Goal: Subscribe to service/newsletter

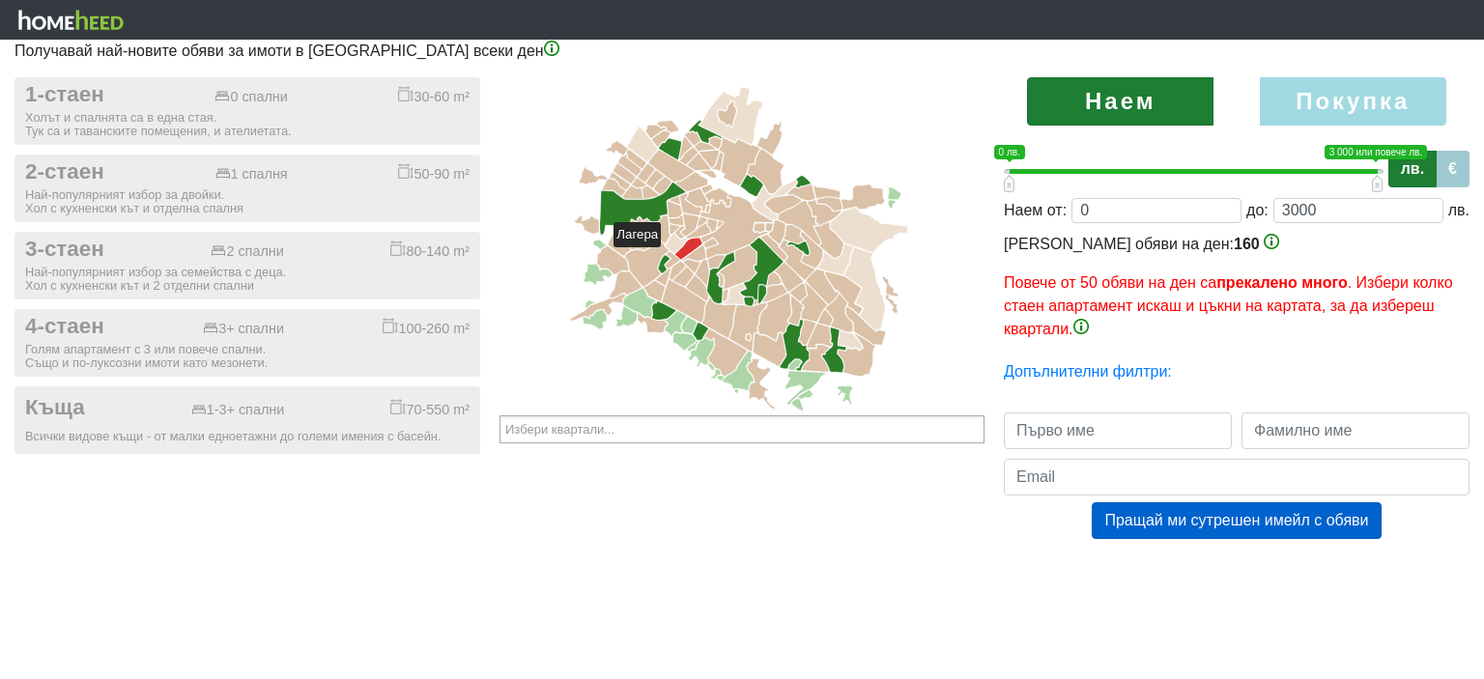
click at [680, 259] on icon at bounding box center [688, 248] width 27 height 21
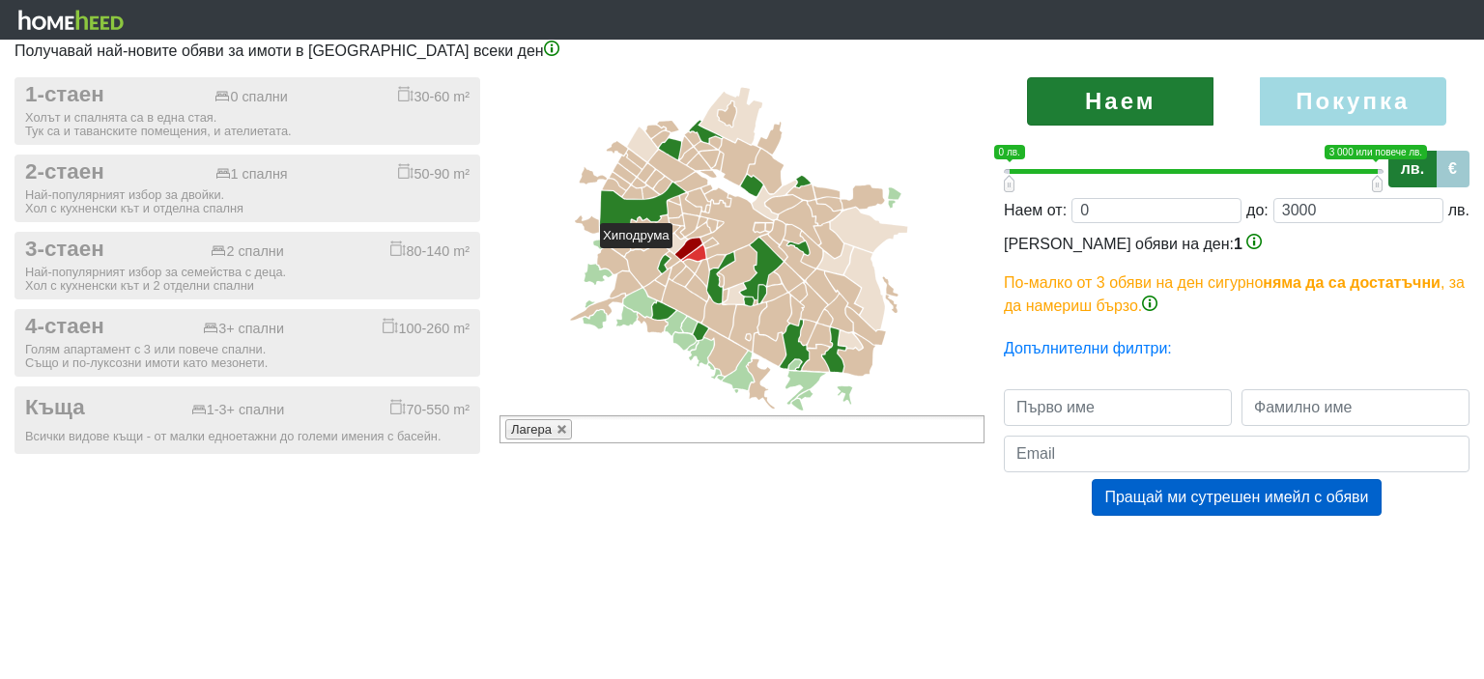
click at [697, 261] on icon at bounding box center [694, 252] width 24 height 15
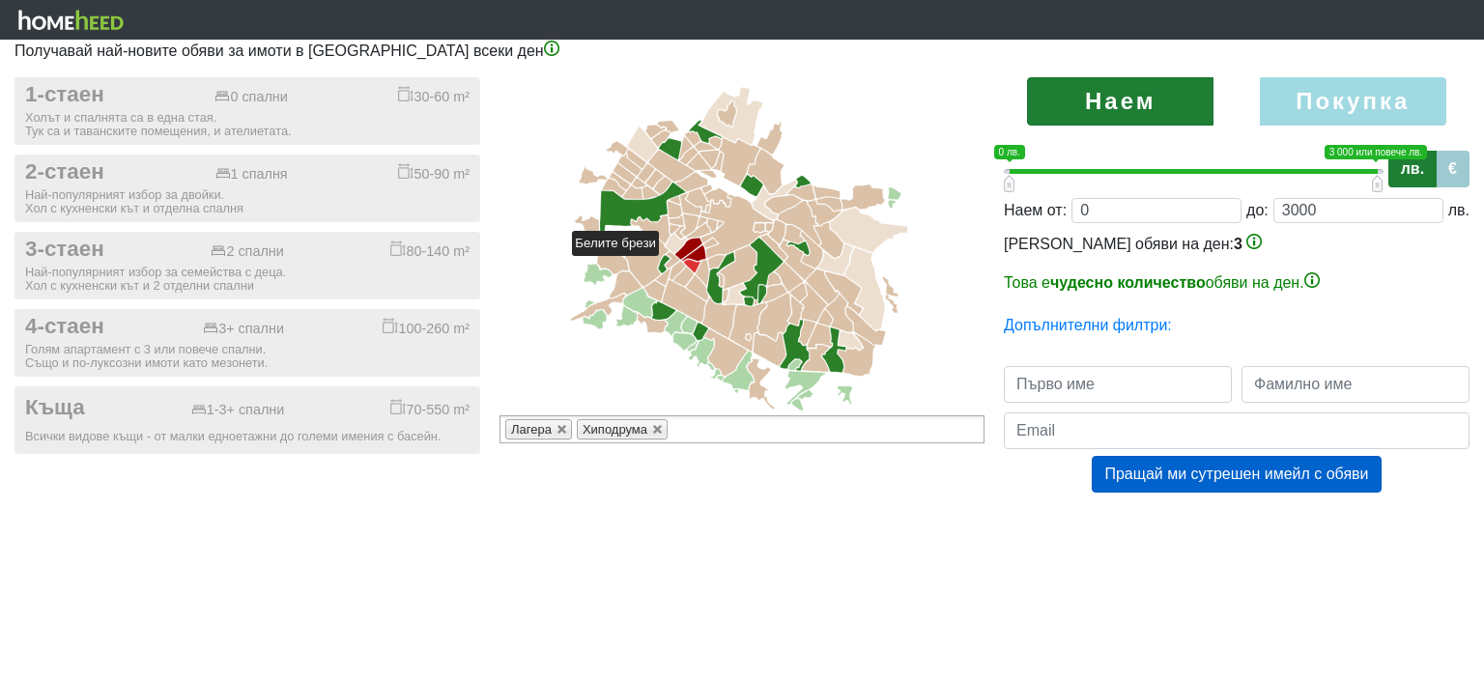
click at [688, 269] on icon at bounding box center [692, 267] width 16 height 14
click at [706, 248] on icon at bounding box center [711, 244] width 14 height 10
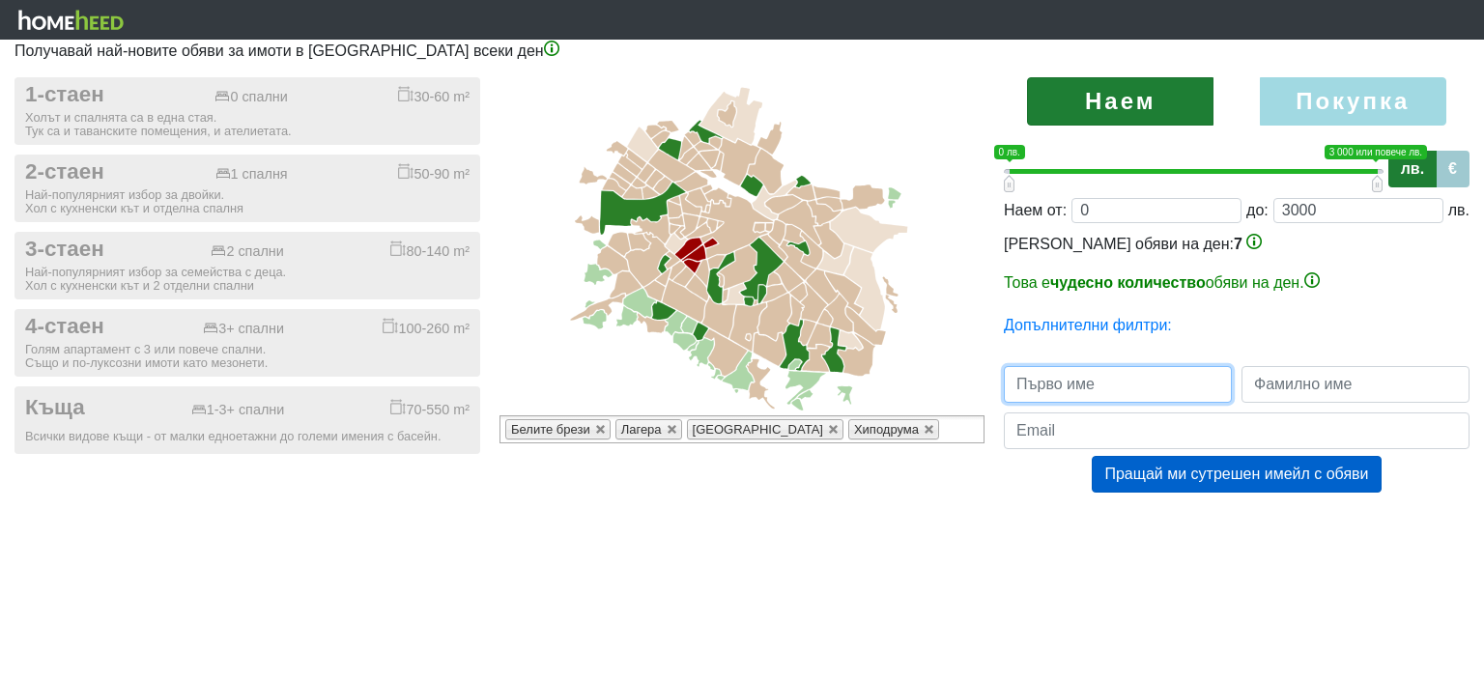
click at [1111, 403] on input "text" at bounding box center [1118, 384] width 228 height 37
type input "Zlatan"
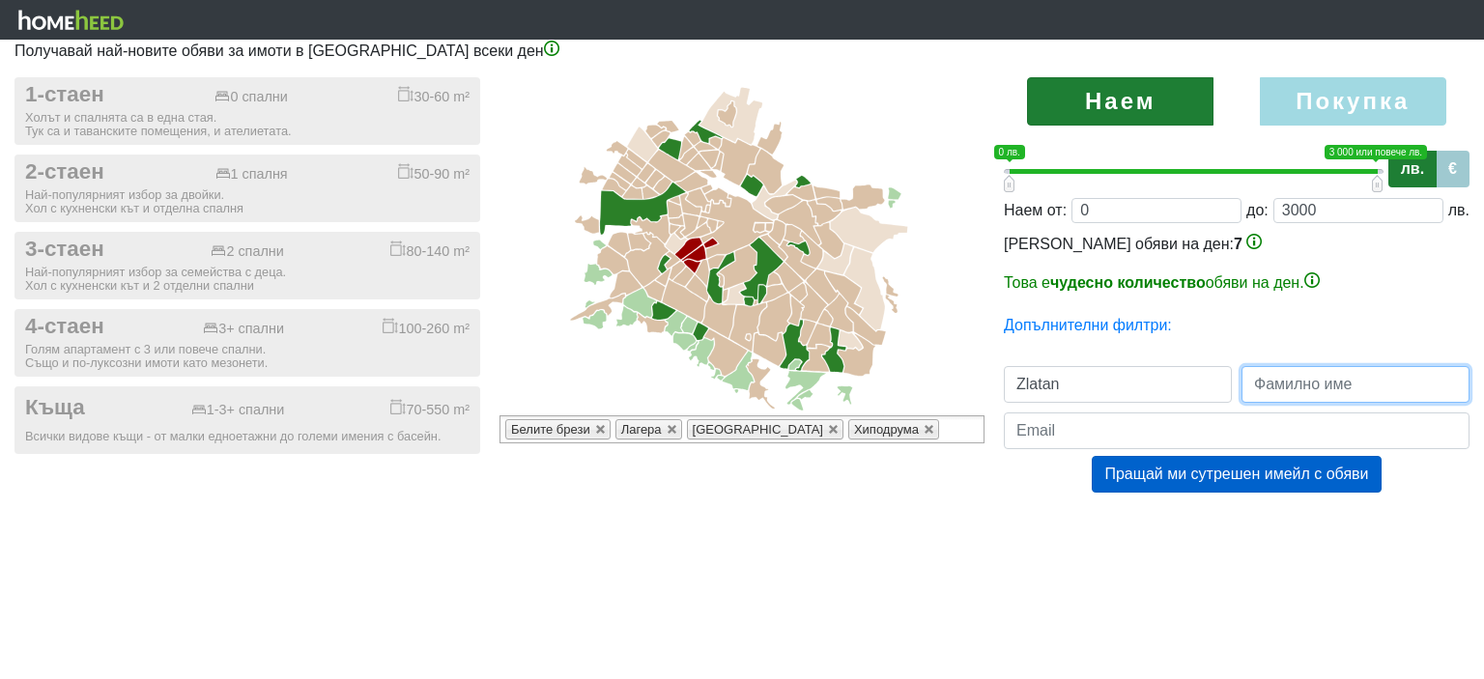
type input "[PERSON_NAME]"
type input "[EMAIL_ADDRESS][DOMAIN_NAME]"
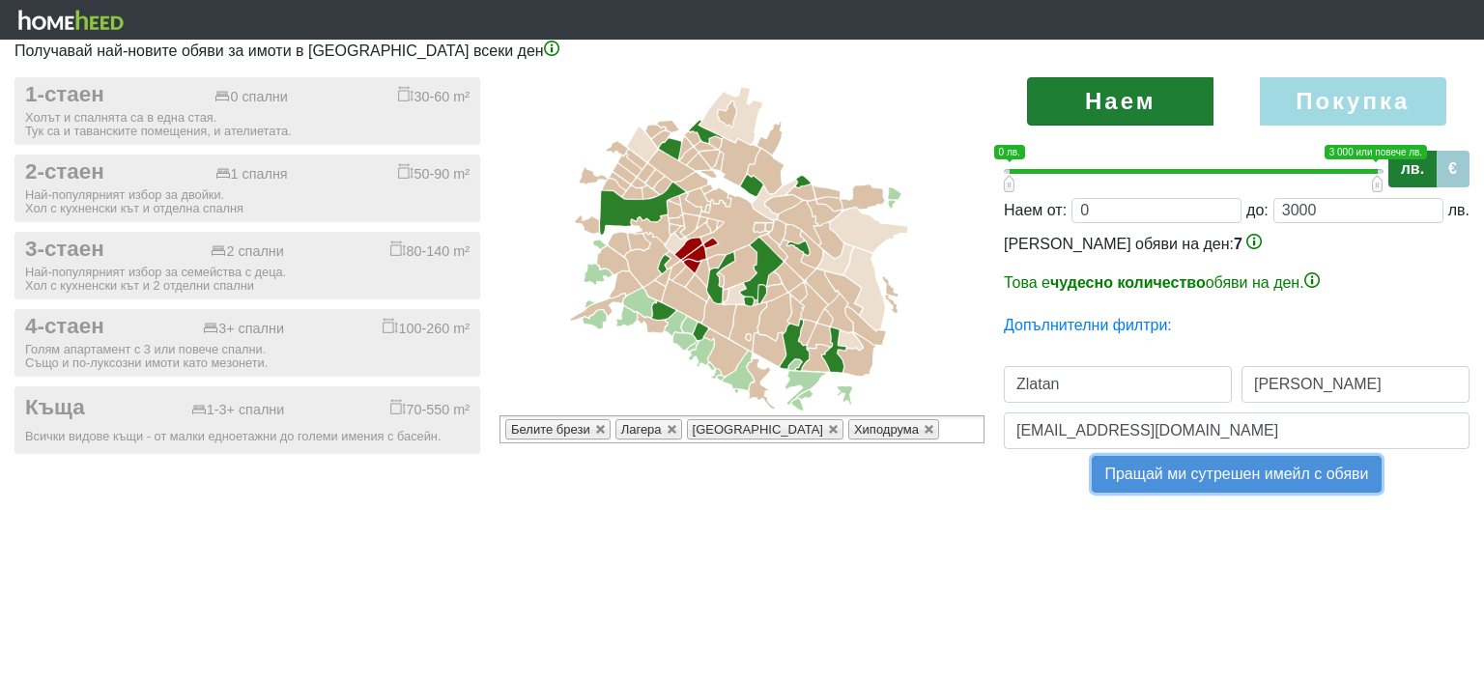
click at [1147, 493] on button "Пращай ми сутрешен имейл с обяви" at bounding box center [1235, 474] width 289 height 37
